Goal: Navigation & Orientation: Find specific page/section

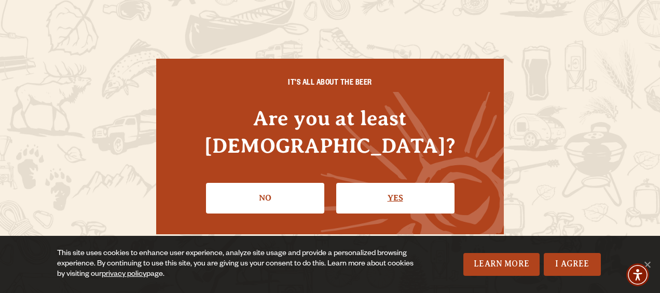
click at [396, 183] on link "Yes" at bounding box center [395, 198] width 118 height 30
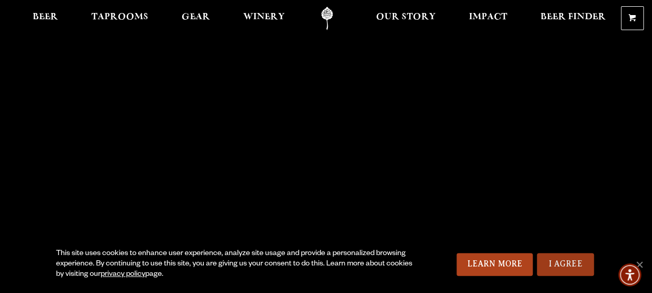
click at [549, 257] on link "I Agree" at bounding box center [565, 264] width 57 height 23
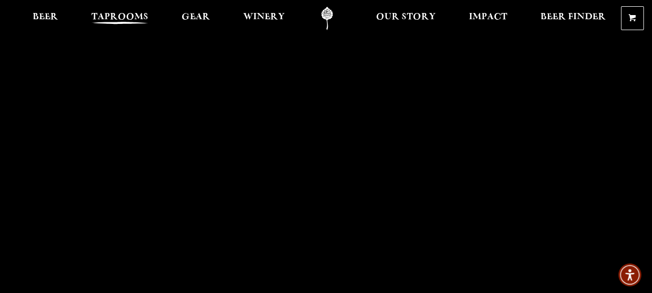
click at [118, 16] on span "Taprooms" at bounding box center [119, 17] width 57 height 8
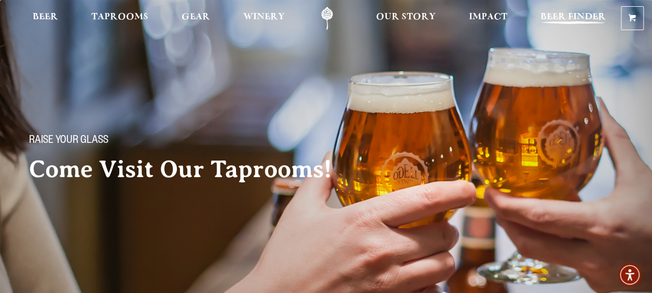
click at [550, 15] on span "Beer Finder" at bounding box center [573, 17] width 65 height 8
click at [201, 13] on span "Gear" at bounding box center [196, 17] width 29 height 8
